Goal: Task Accomplishment & Management: Manage account settings

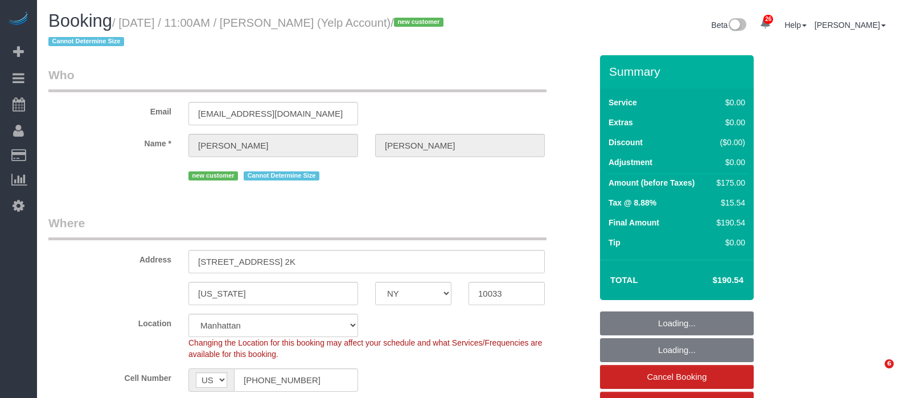
select select "NY"
select select "number:56"
select select "number:72"
select select "number:15"
select select "number:5"
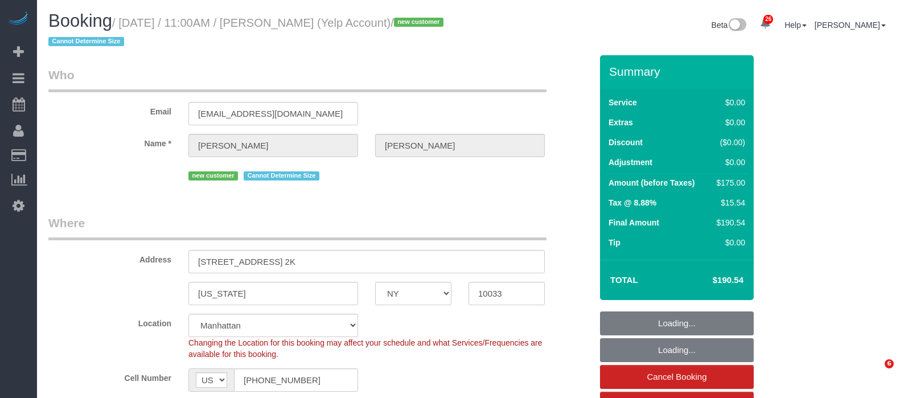
select select "object:1073"
select select "1"
select select "spot1"
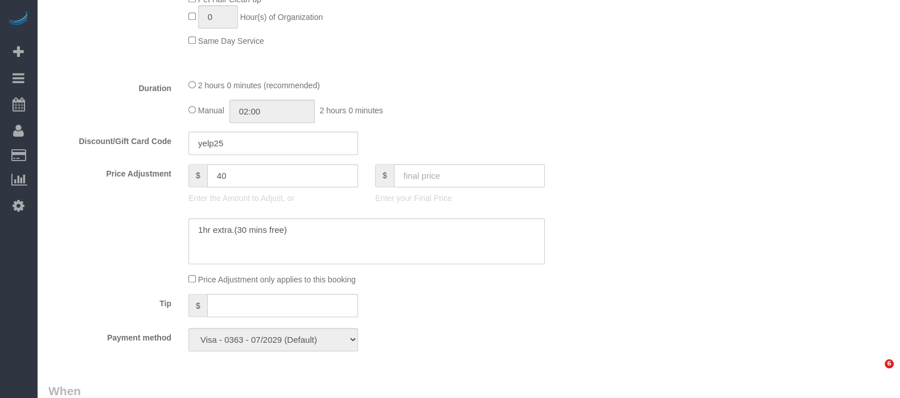
select select "object:1551"
